Goal: Book appointment/travel/reservation

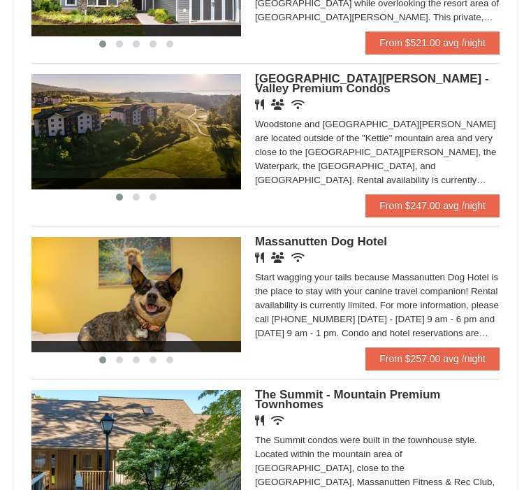
scroll to position [403, 0]
click at [432, 208] on link "From $247.00 avg /night" at bounding box center [433, 205] width 134 height 22
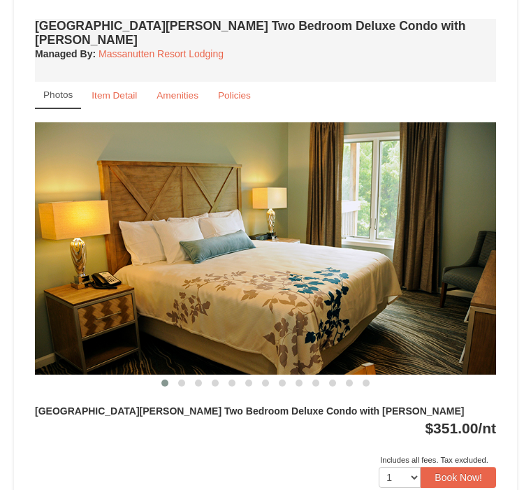
scroll to position [1812, 0]
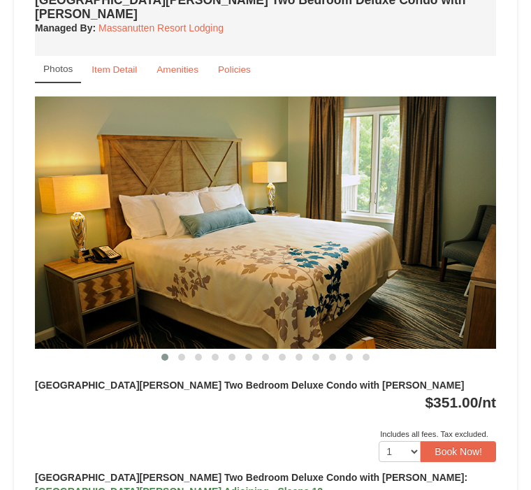
click at [389, 189] on img at bounding box center [265, 223] width 461 height 252
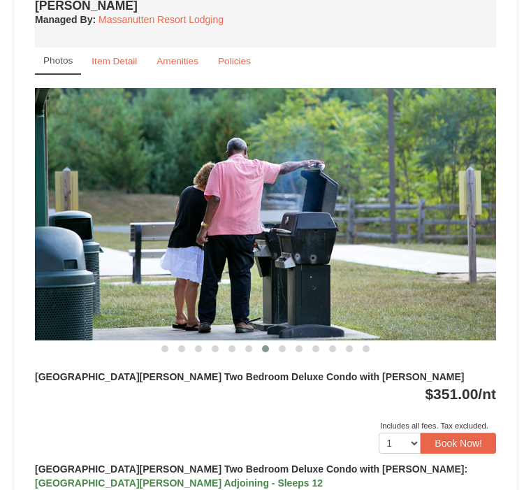
scroll to position [1821, 0]
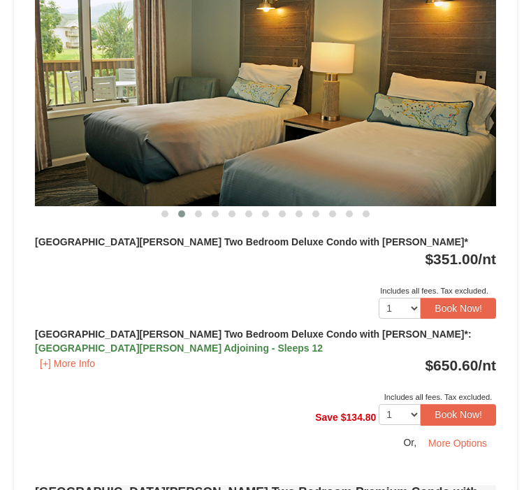
scroll to position [2590, 0]
click at [72, 356] on button "[+] More Info" at bounding box center [67, 363] width 65 height 15
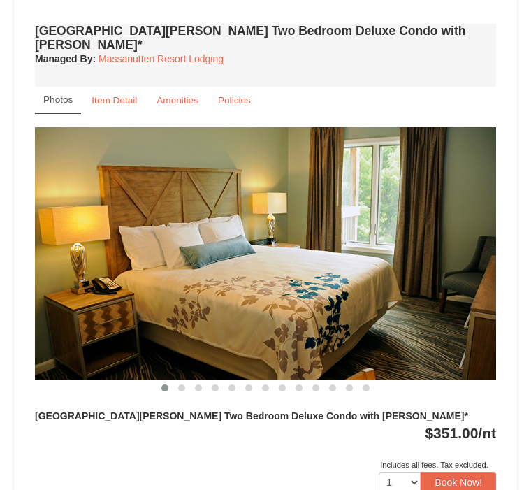
scroll to position [2416, 0]
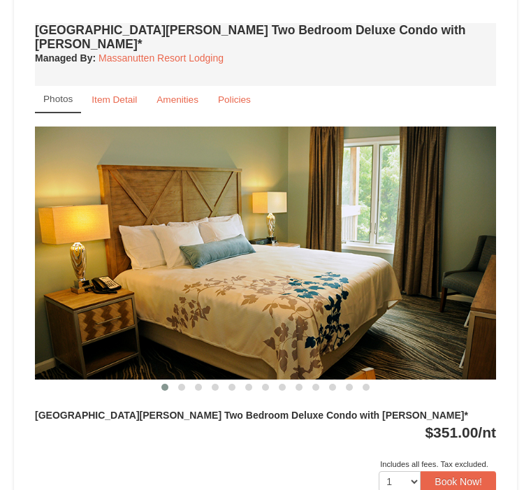
click at [356, 150] on img at bounding box center [265, 253] width 461 height 252
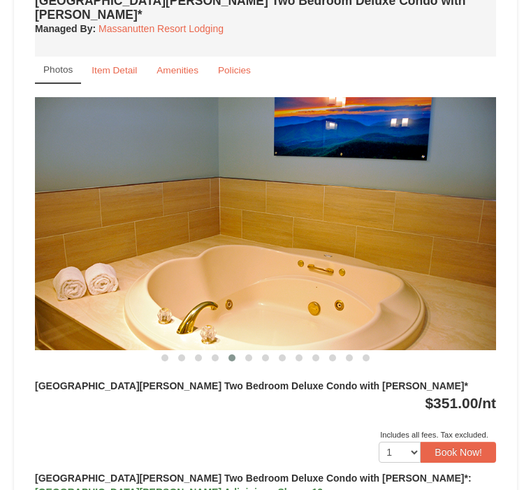
scroll to position [2448, 0]
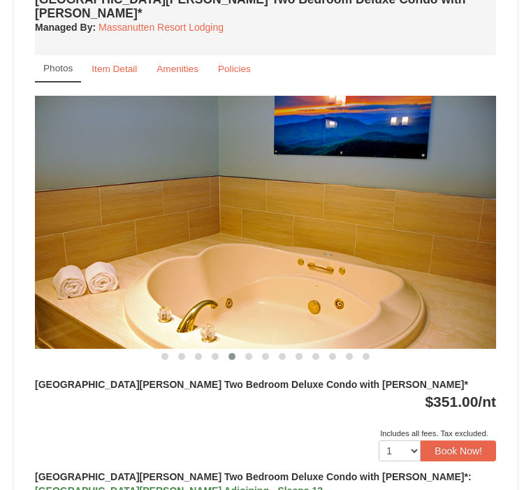
click at [363, 179] on img at bounding box center [265, 222] width 461 height 252
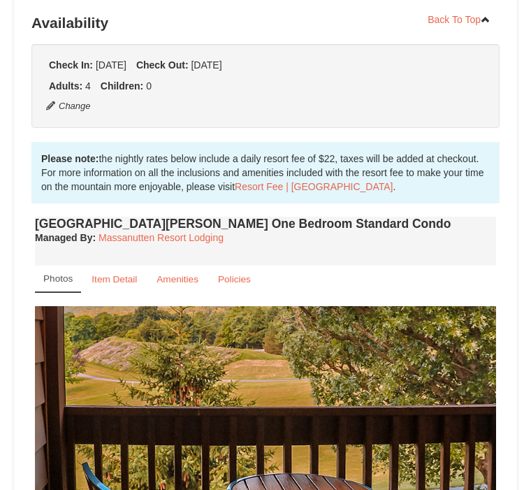
scroll to position [346, 0]
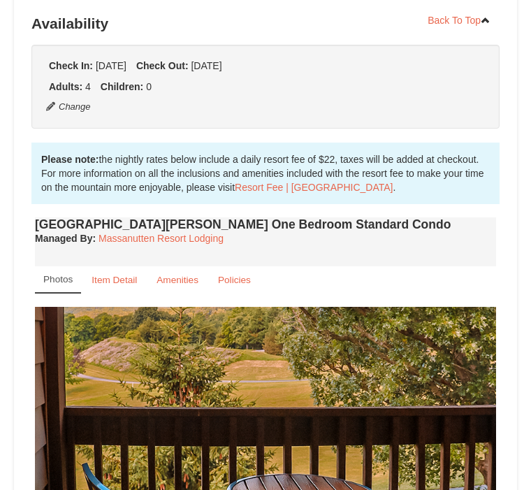
click at [123, 275] on small "Item Detail" at bounding box center [114, 280] width 45 height 10
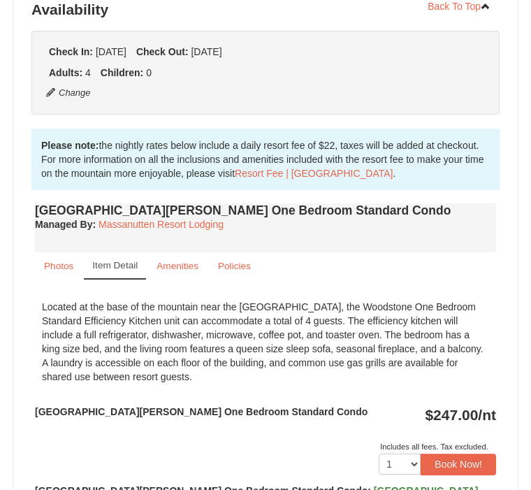
scroll to position [359, 0]
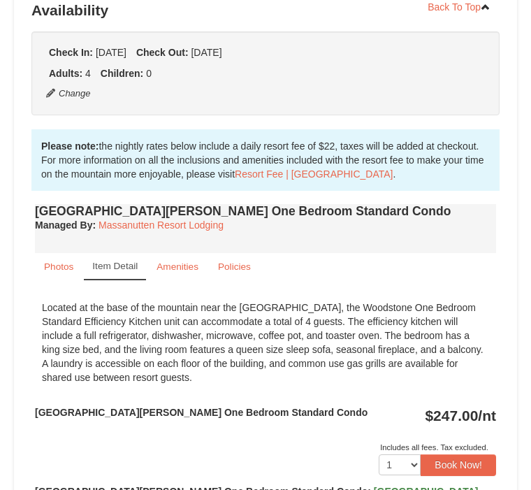
click at [178, 253] on link "Amenities" at bounding box center [177, 266] width 60 height 27
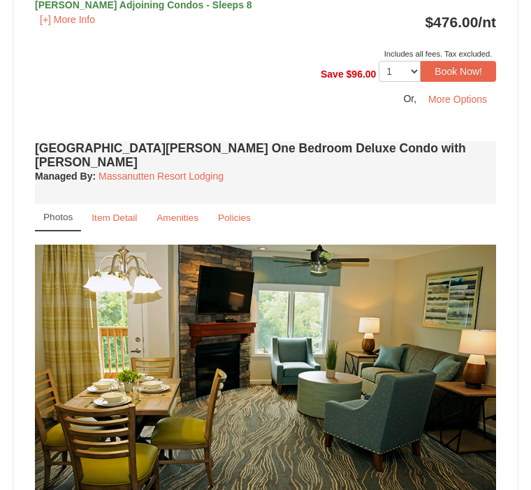
scroll to position [913, 0]
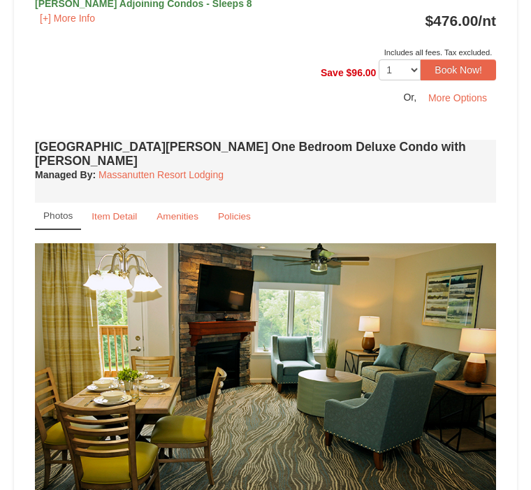
click at [182, 212] on small "Amenities" at bounding box center [178, 217] width 42 height 10
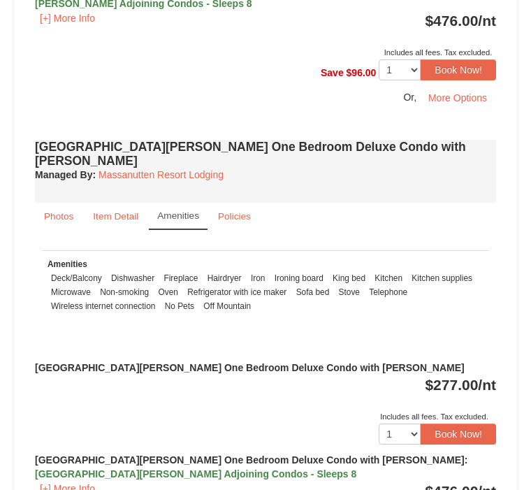
scroll to position [914, 0]
click at [120, 211] on small "Item Detail" at bounding box center [115, 216] width 45 height 10
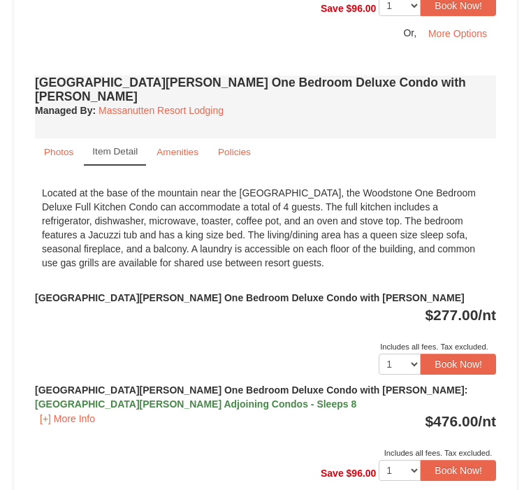
scroll to position [978, 0]
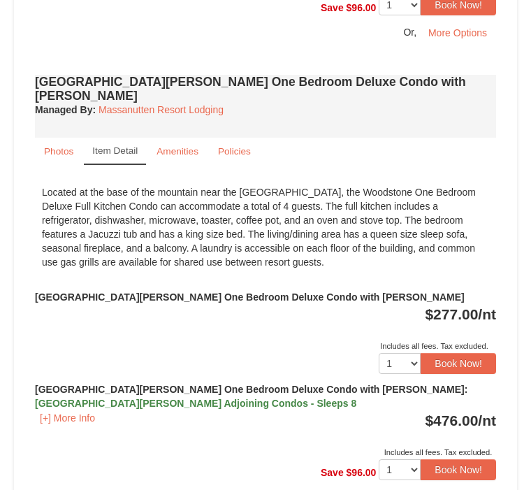
click at [76, 411] on button "[+] More Info" at bounding box center [67, 418] width 65 height 15
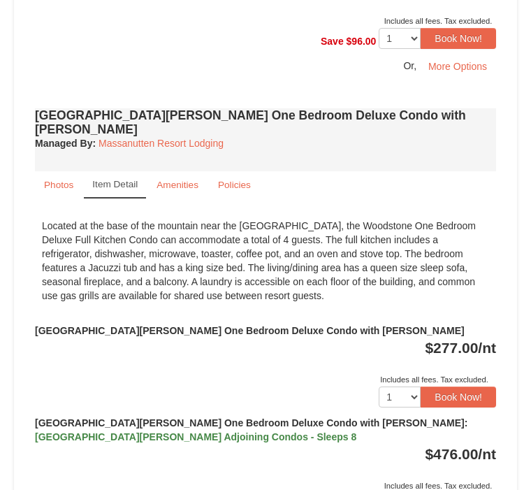
scroll to position [944, 0]
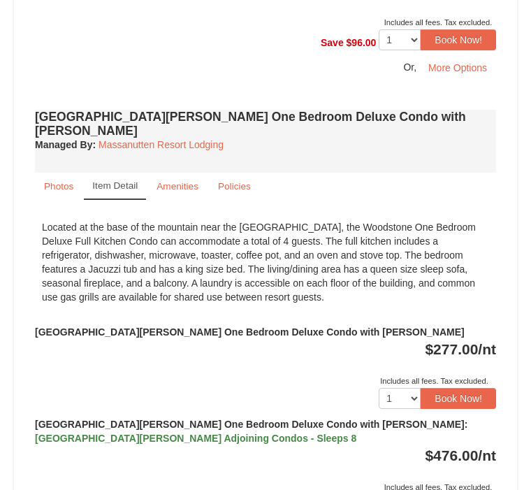
click at [171, 181] on small "Amenities" at bounding box center [178, 186] width 42 height 10
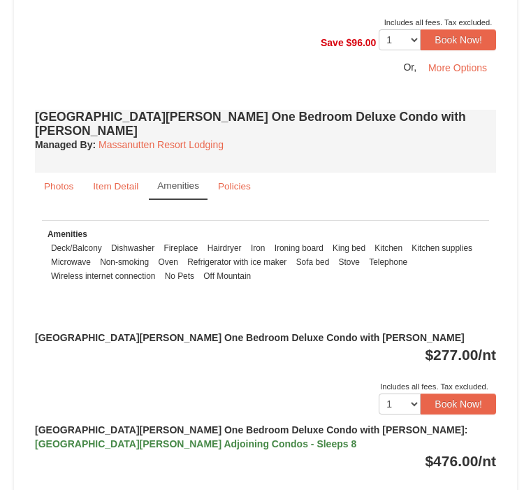
click at [57, 181] on small "Photos" at bounding box center [58, 186] width 29 height 10
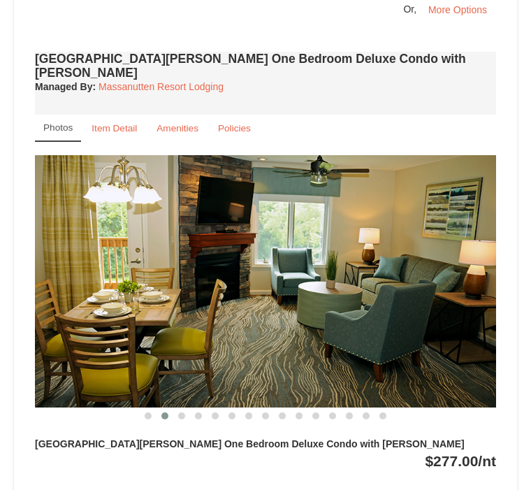
scroll to position [1001, 0]
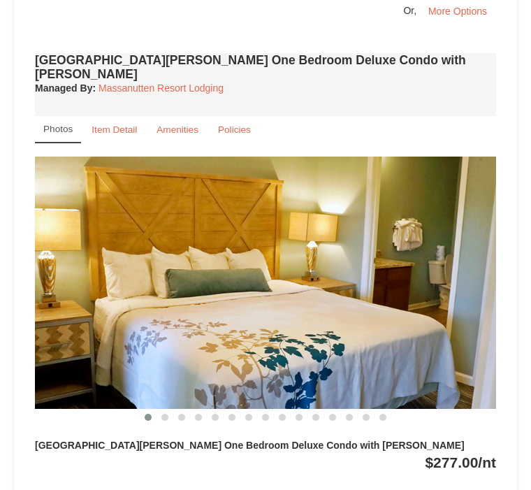
click at [125, 124] on small "Item Detail" at bounding box center [114, 129] width 45 height 10
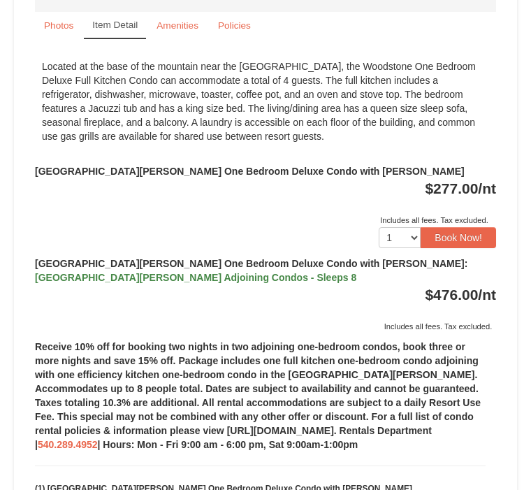
scroll to position [1105, 0]
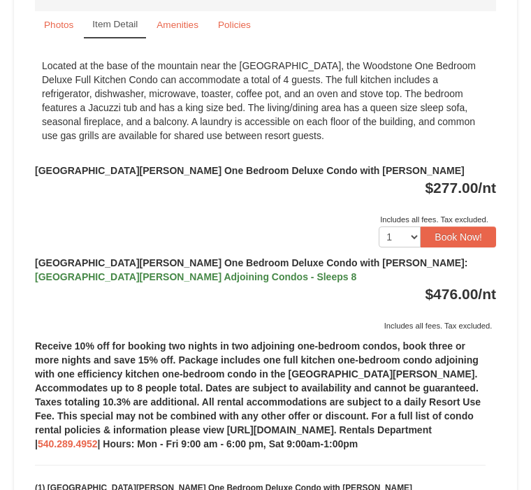
click at [460, 227] on button "Book Now!" at bounding box center [458, 237] width 75 height 21
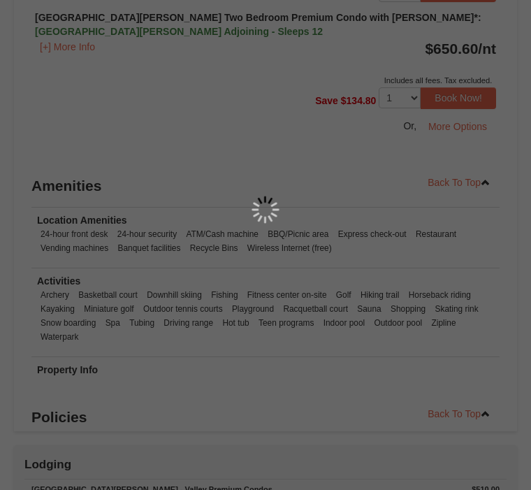
scroll to position [4432, 0]
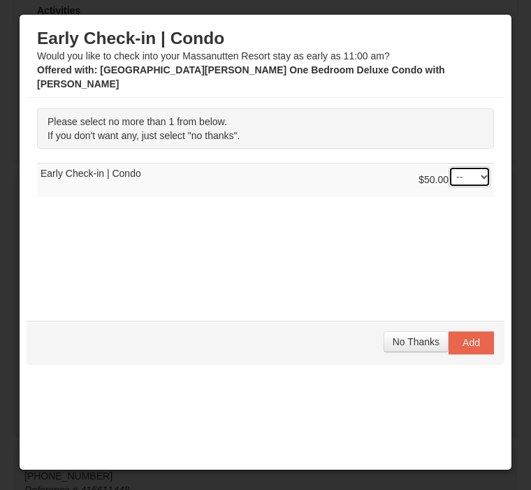
click at [482, 166] on select "-- 01" at bounding box center [470, 176] width 42 height 21
click at [415, 347] on span "No Thanks" at bounding box center [416, 341] width 47 height 11
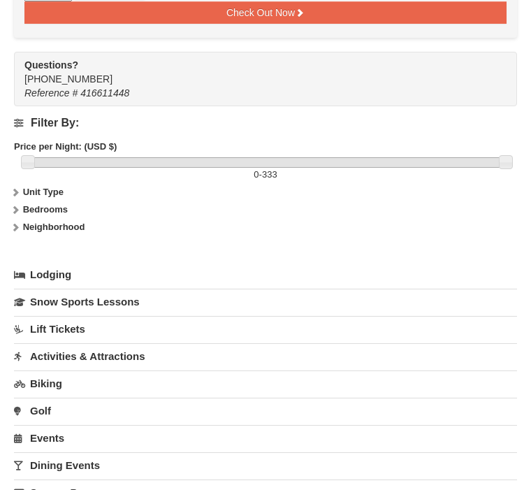
scroll to position [4818, 0]
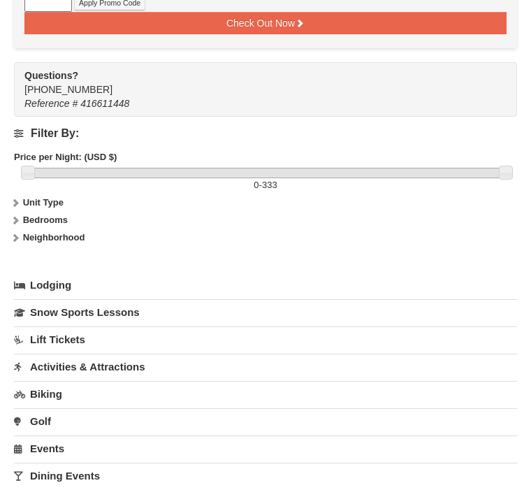
click at [132, 354] on link "Activities & Attractions" at bounding box center [265, 367] width 503 height 26
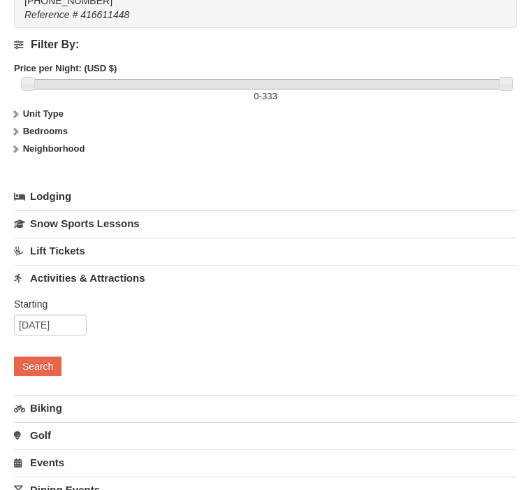
scroll to position [4907, 0]
click at [59, 477] on link "Dining Events" at bounding box center [265, 490] width 503 height 26
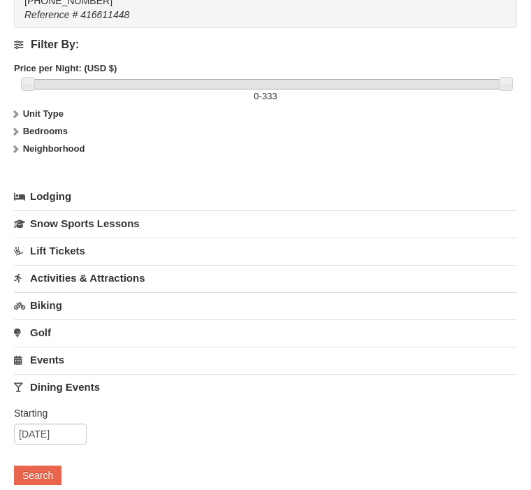
click at [39, 465] on button "Search" at bounding box center [38, 475] width 48 height 20
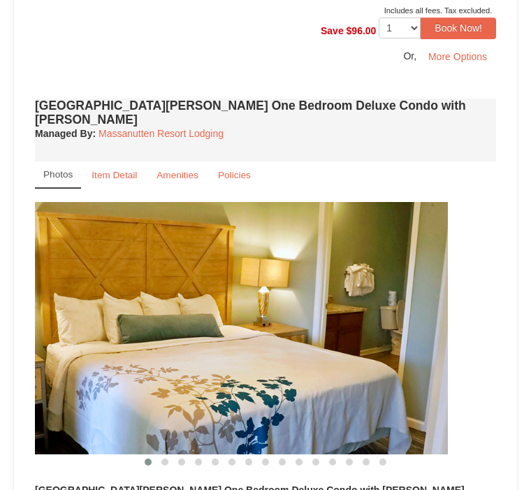
scroll to position [1072, 0]
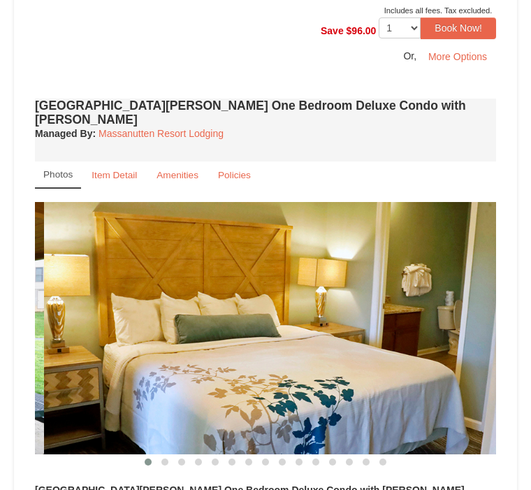
click at [456, 273] on img at bounding box center [274, 328] width 461 height 252
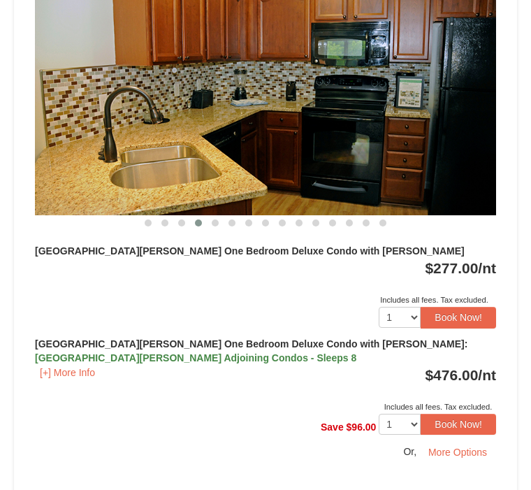
scroll to position [1312, 0]
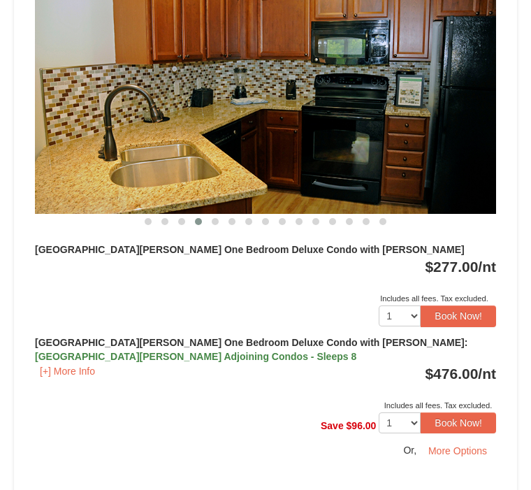
click at [463, 306] on button "Book Now!" at bounding box center [458, 316] width 75 height 21
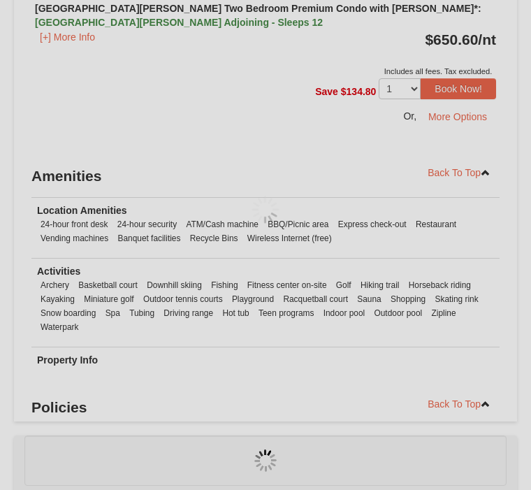
scroll to position [4462, 0]
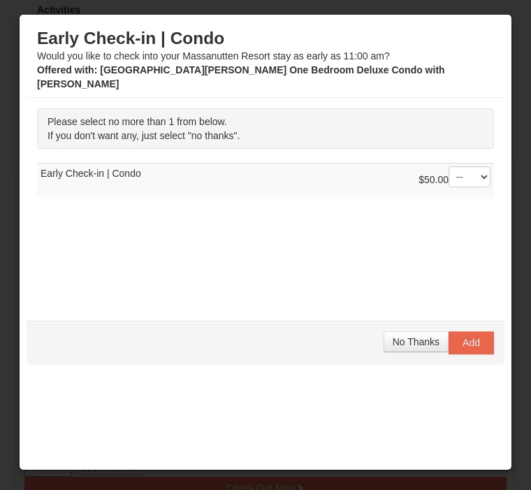
click at [411, 347] on span "No Thanks" at bounding box center [416, 341] width 47 height 11
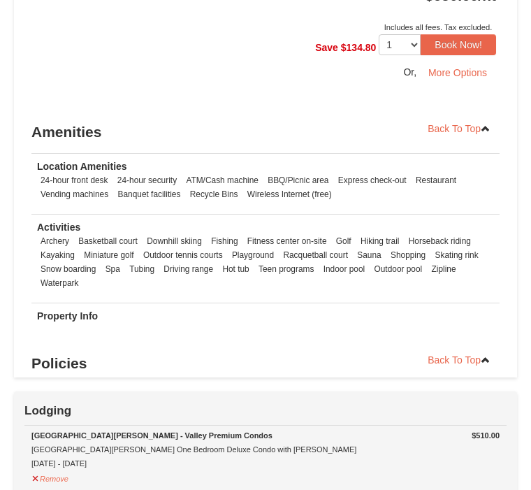
scroll to position [4243, 0]
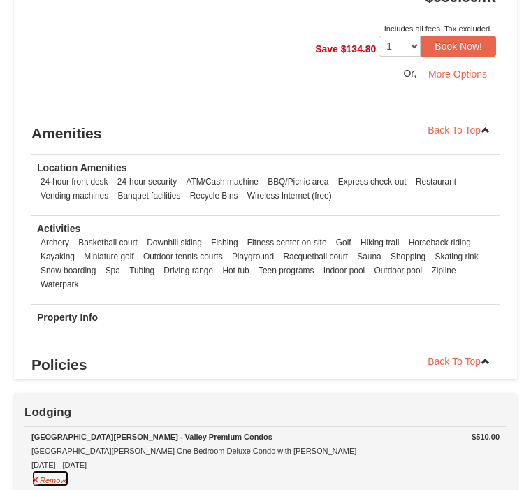
click at [55, 470] on button "Remove" at bounding box center [50, 478] width 38 height 17
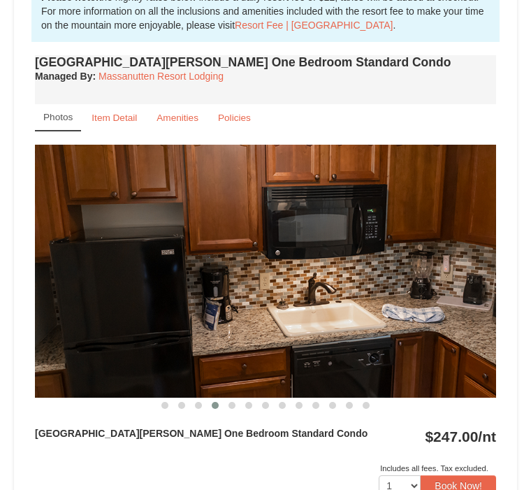
scroll to position [506, 0]
